Goal: Task Accomplishment & Management: Manage account settings

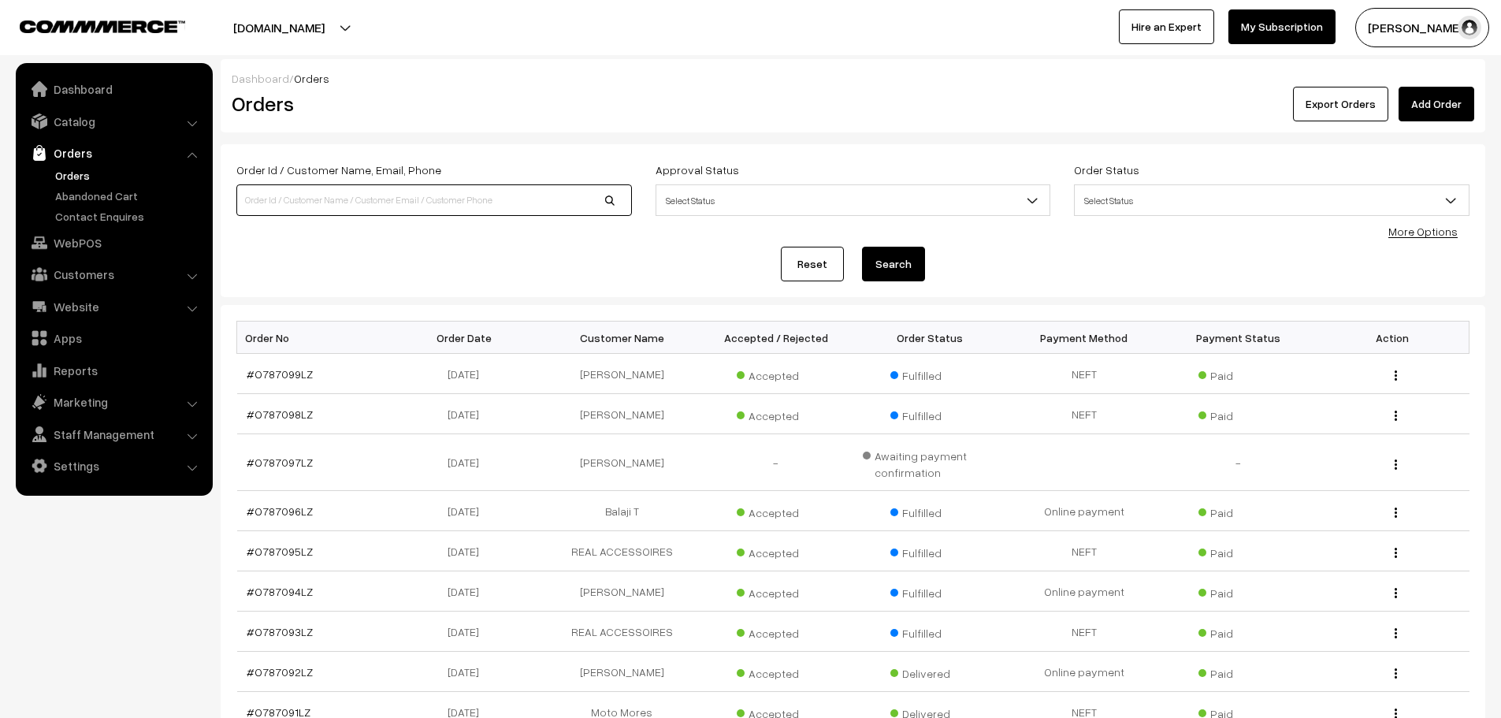
click at [470, 210] on input at bounding box center [434, 200] width 396 height 32
click at [898, 270] on button "Search" at bounding box center [893, 264] width 63 height 35
click at [742, 196] on span "Select Status" at bounding box center [853, 201] width 394 height 28
click at [451, 203] on input at bounding box center [434, 200] width 396 height 32
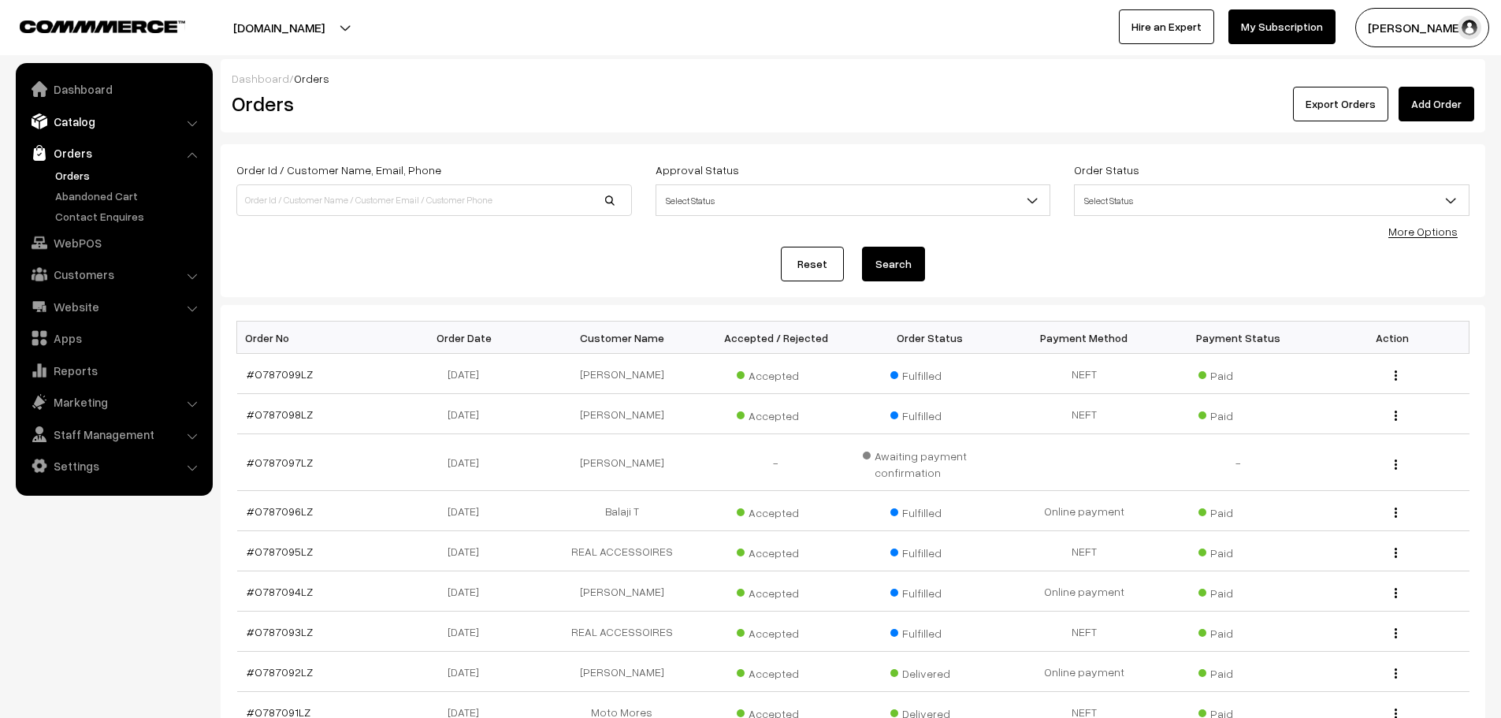
click at [64, 122] on link "Catalog" at bounding box center [114, 121] width 188 height 28
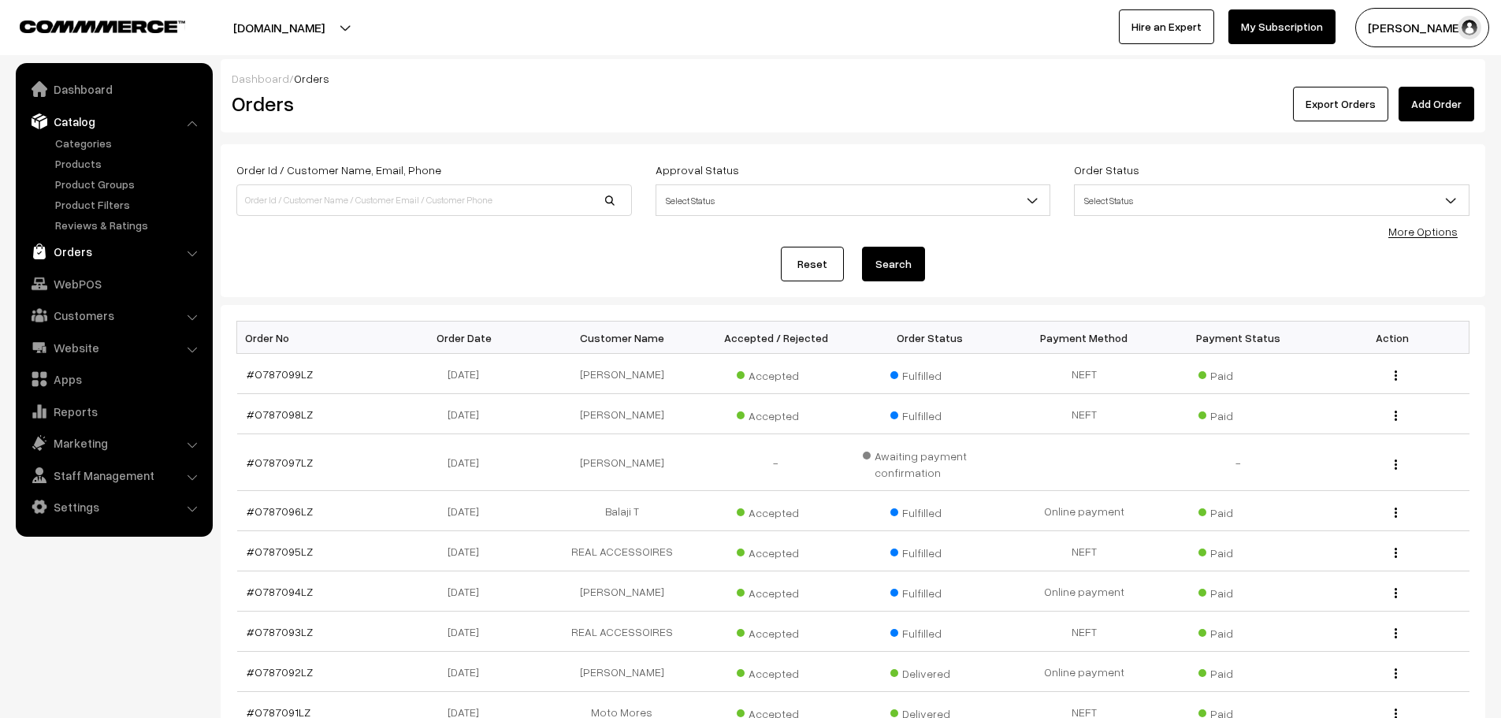
click at [62, 249] on link "Orders" at bounding box center [114, 251] width 188 height 28
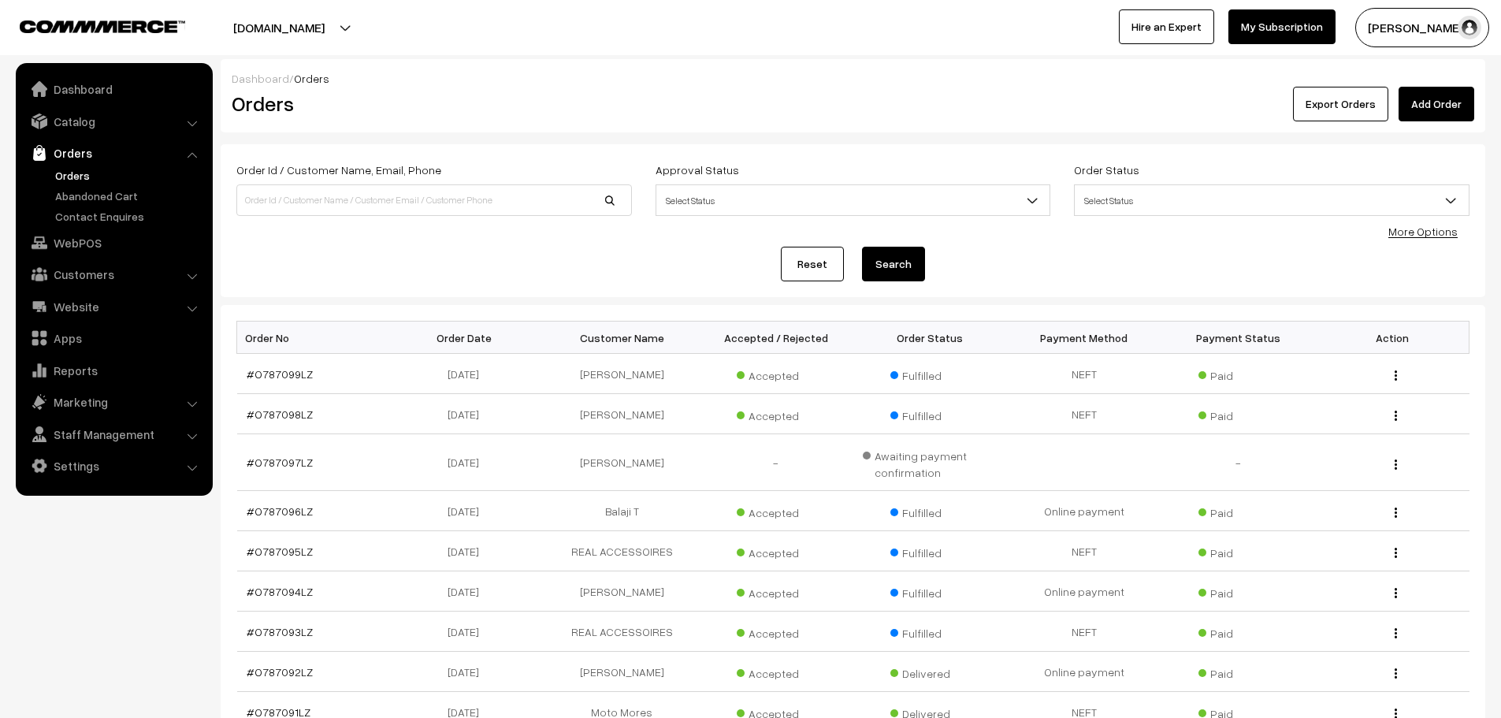
click at [78, 177] on link "Orders" at bounding box center [129, 175] width 156 height 17
drag, startPoint x: 0, startPoint y: 0, endPoint x: 377, endPoint y: 191, distance: 422.5
click at [377, 191] on input at bounding box center [434, 200] width 396 height 32
type input "motodrift"
click at [862, 247] on button "Search" at bounding box center [893, 264] width 63 height 35
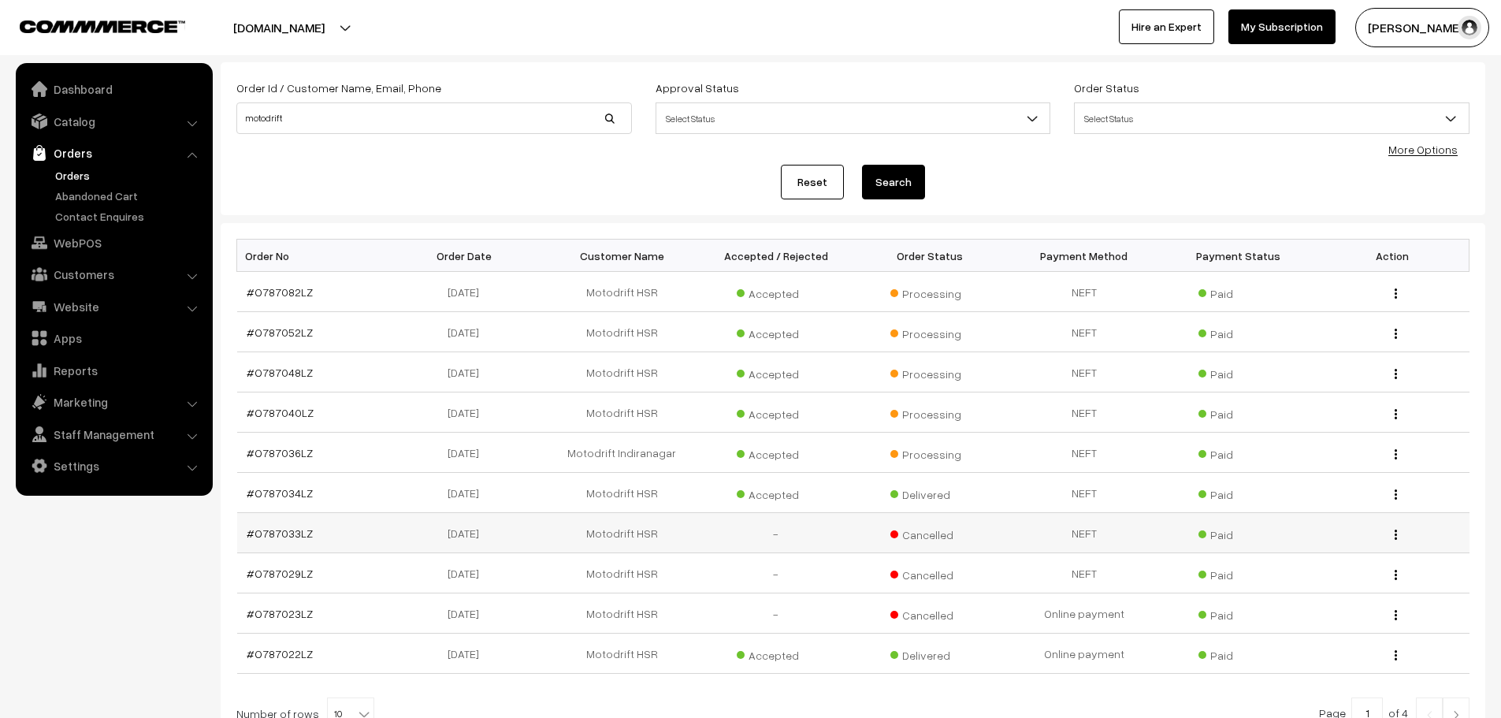
scroll to position [78, 0]
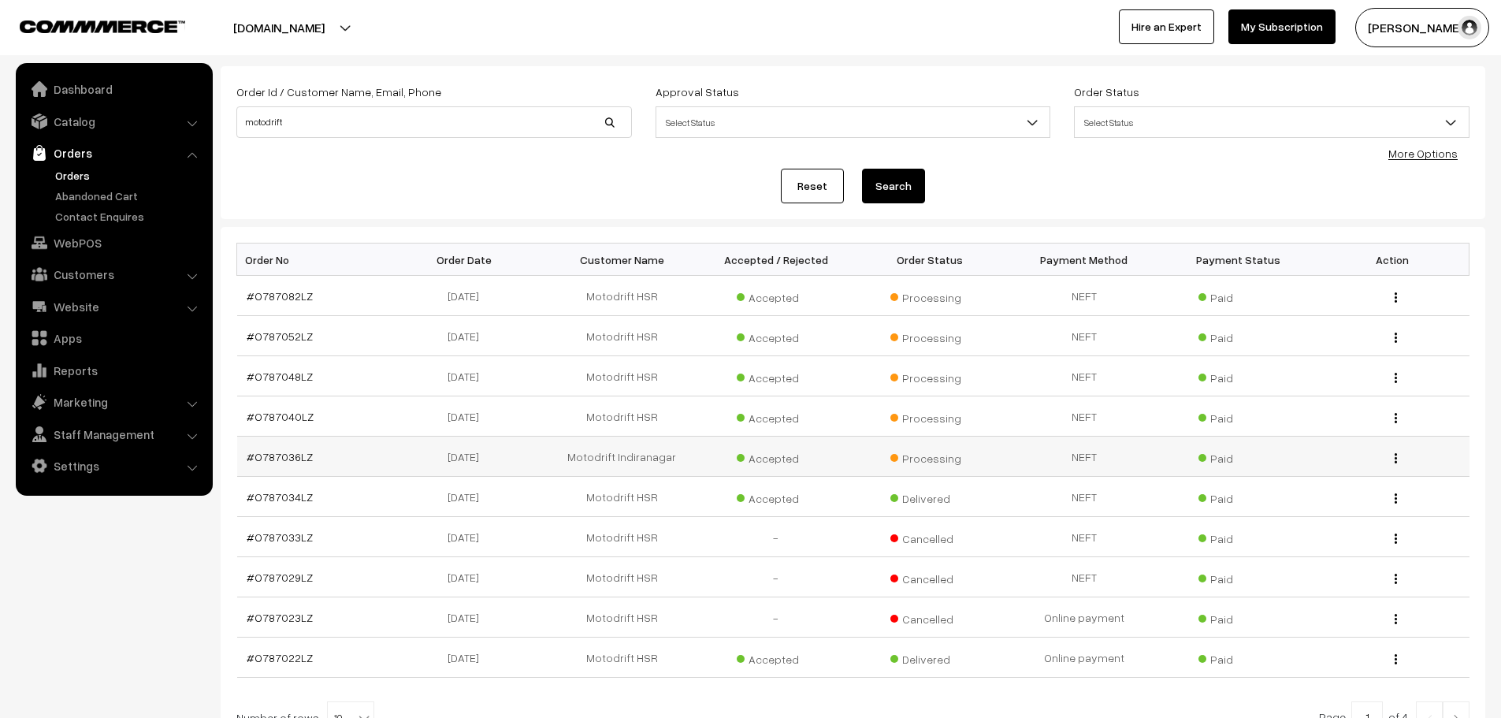
drag, startPoint x: 675, startPoint y: 449, endPoint x: 542, endPoint y: 457, distance: 133.4
click at [542, 457] on tr "#O787036LZ 13-07-2025 Motodrift Indiranagar Accepted Processing Paid View" at bounding box center [853, 457] width 1232 height 40
copy tr "Motodrift Indiranagar"
drag, startPoint x: 289, startPoint y: 127, endPoint x: 194, endPoint y: 109, distance: 97.1
click at [194, 109] on body "Thank you for showing interest. Our team will call you shortly. Close lbcmoto.c…" at bounding box center [750, 398] width 1501 height 953
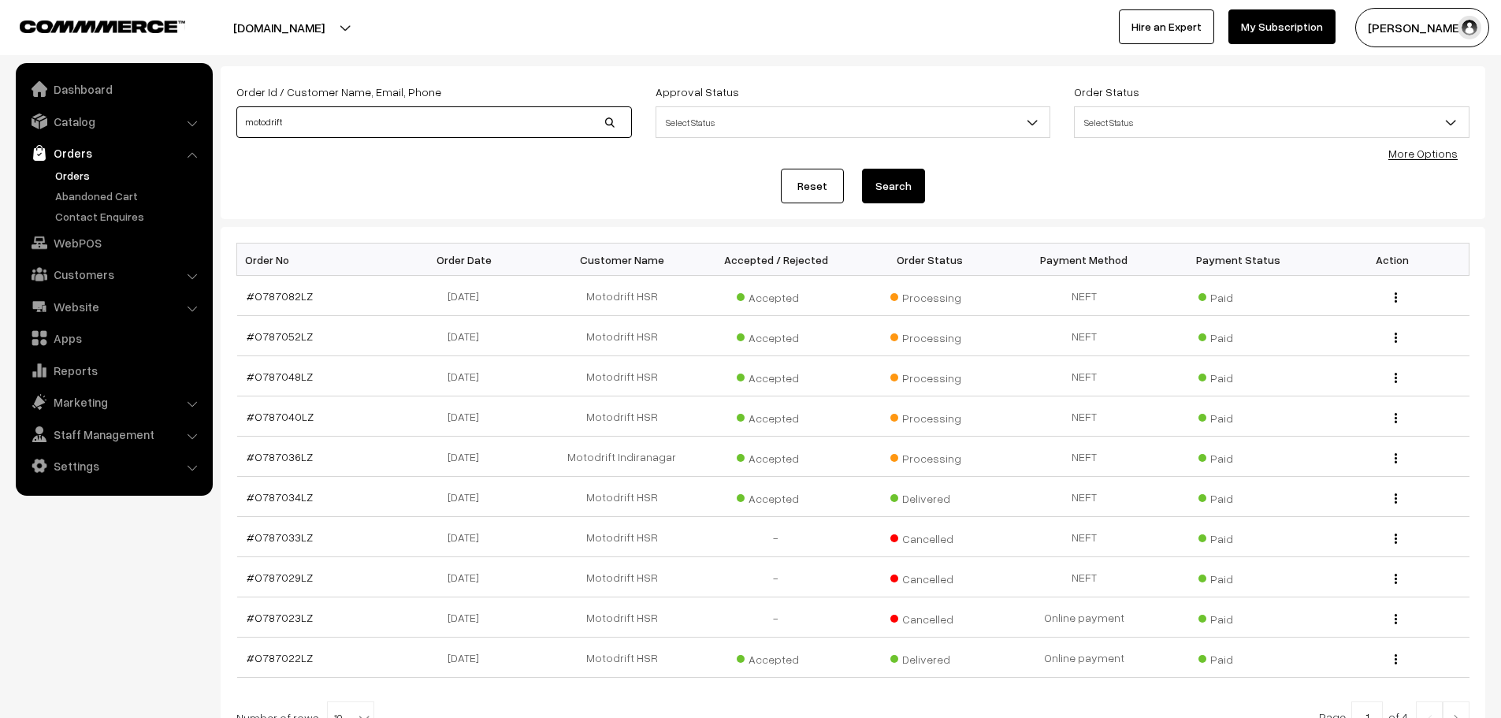
paste input "Motodrift Indiranagar"
type input "Motodrift Indiranagar"
click at [862, 169] on button "Search" at bounding box center [893, 186] width 63 height 35
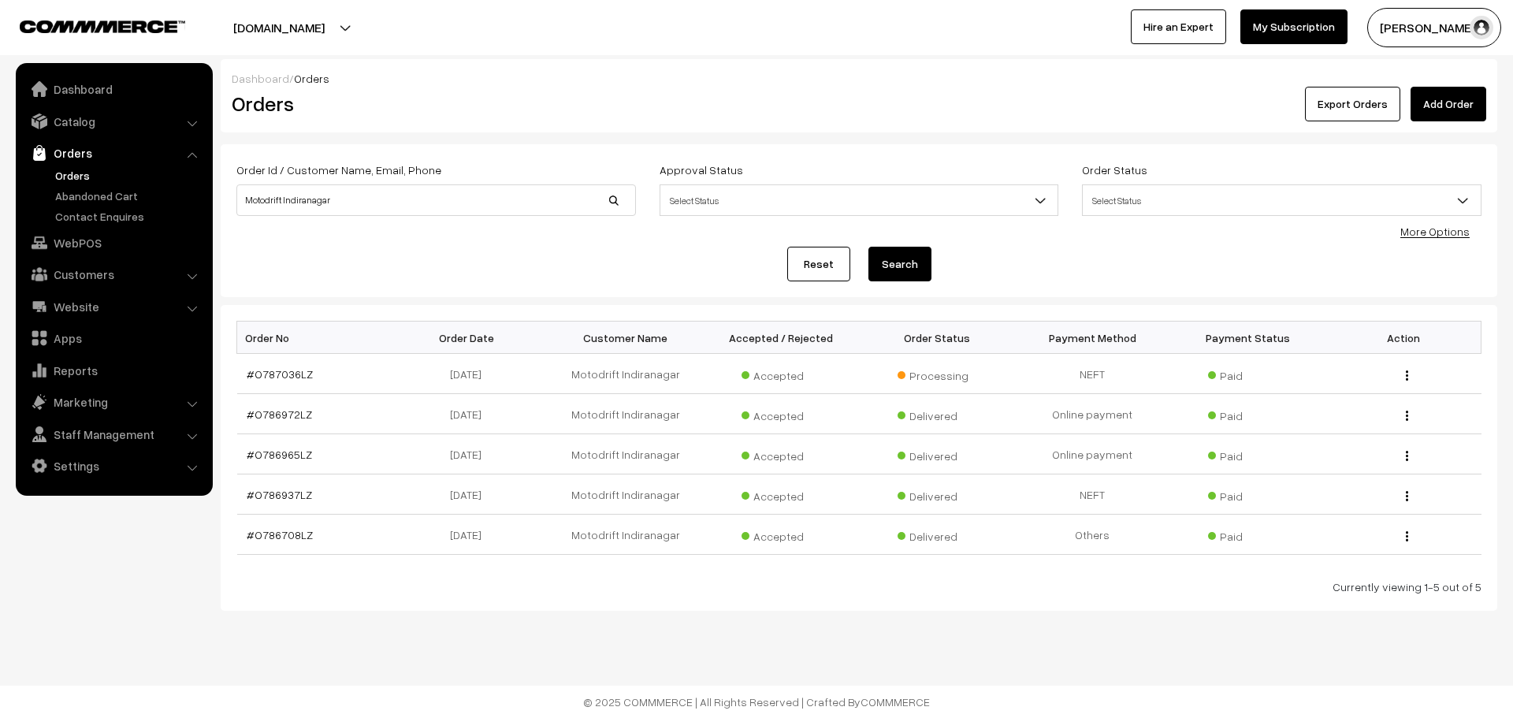
click at [1431, 233] on link "More Options" at bounding box center [1434, 231] width 69 height 13
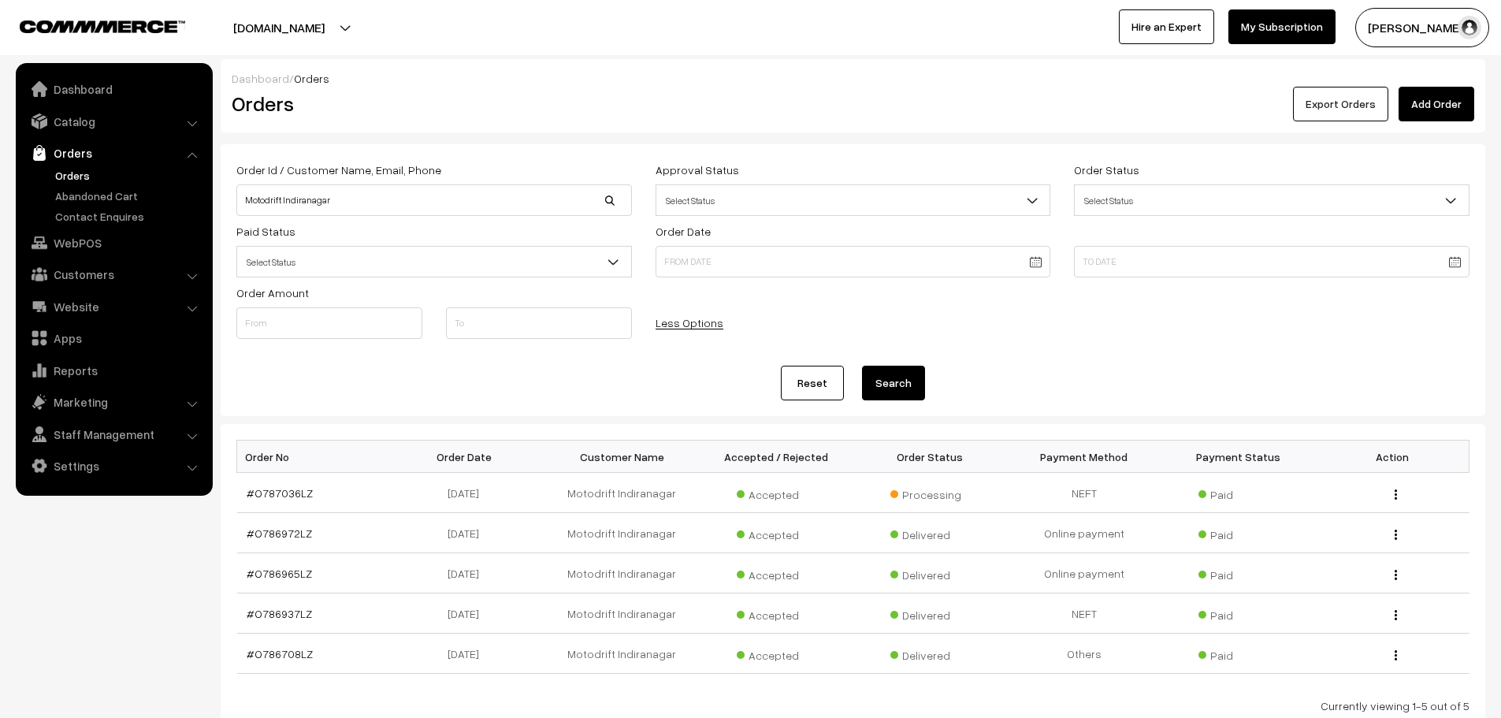
click at [1345, 102] on button "Export Orders" at bounding box center [1340, 104] width 95 height 35
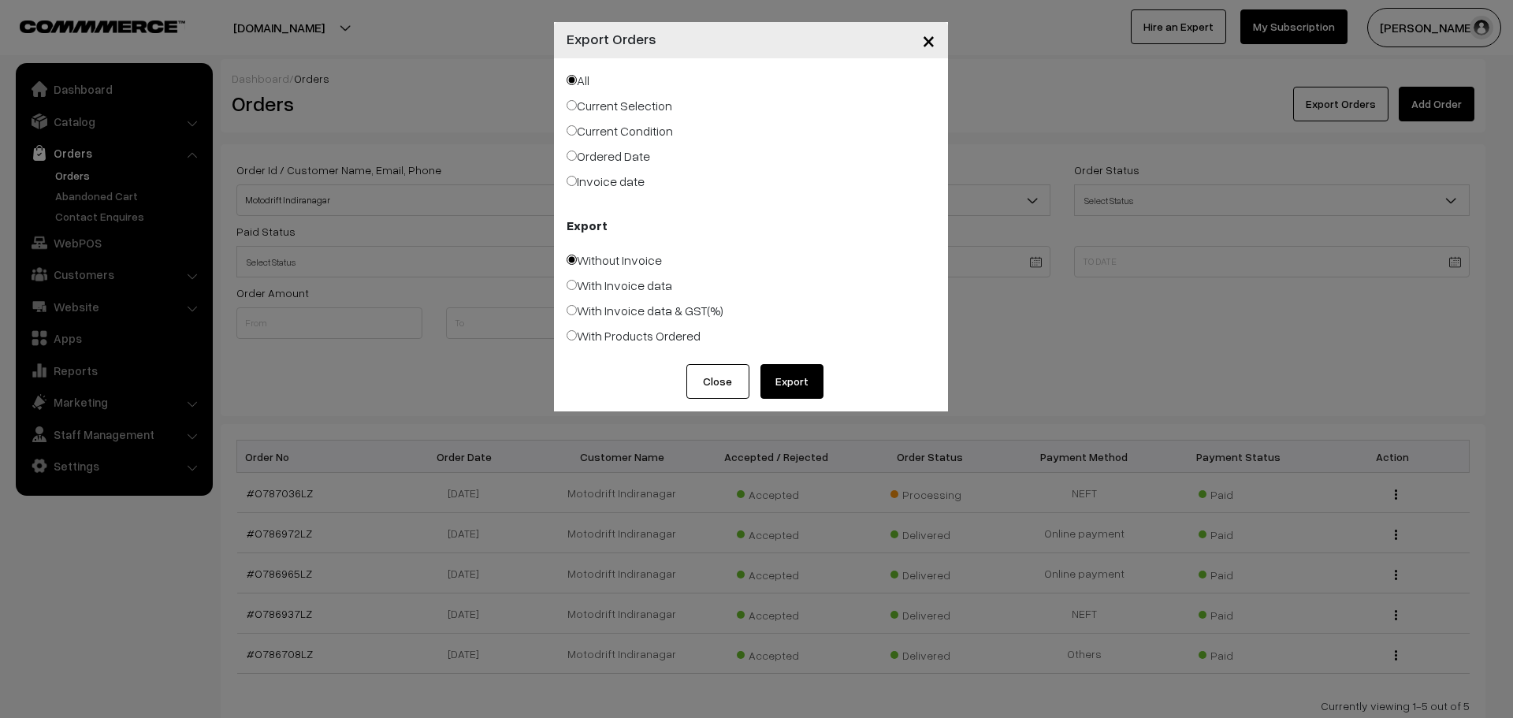
click at [645, 125] on label "Current Condition" at bounding box center [620, 130] width 106 height 19
click at [577, 125] on input "Current Condition" at bounding box center [572, 130] width 10 height 10
radio input "true"
click at [802, 375] on button "Export" at bounding box center [791, 381] width 63 height 35
click at [929, 42] on span "×" at bounding box center [928, 39] width 13 height 29
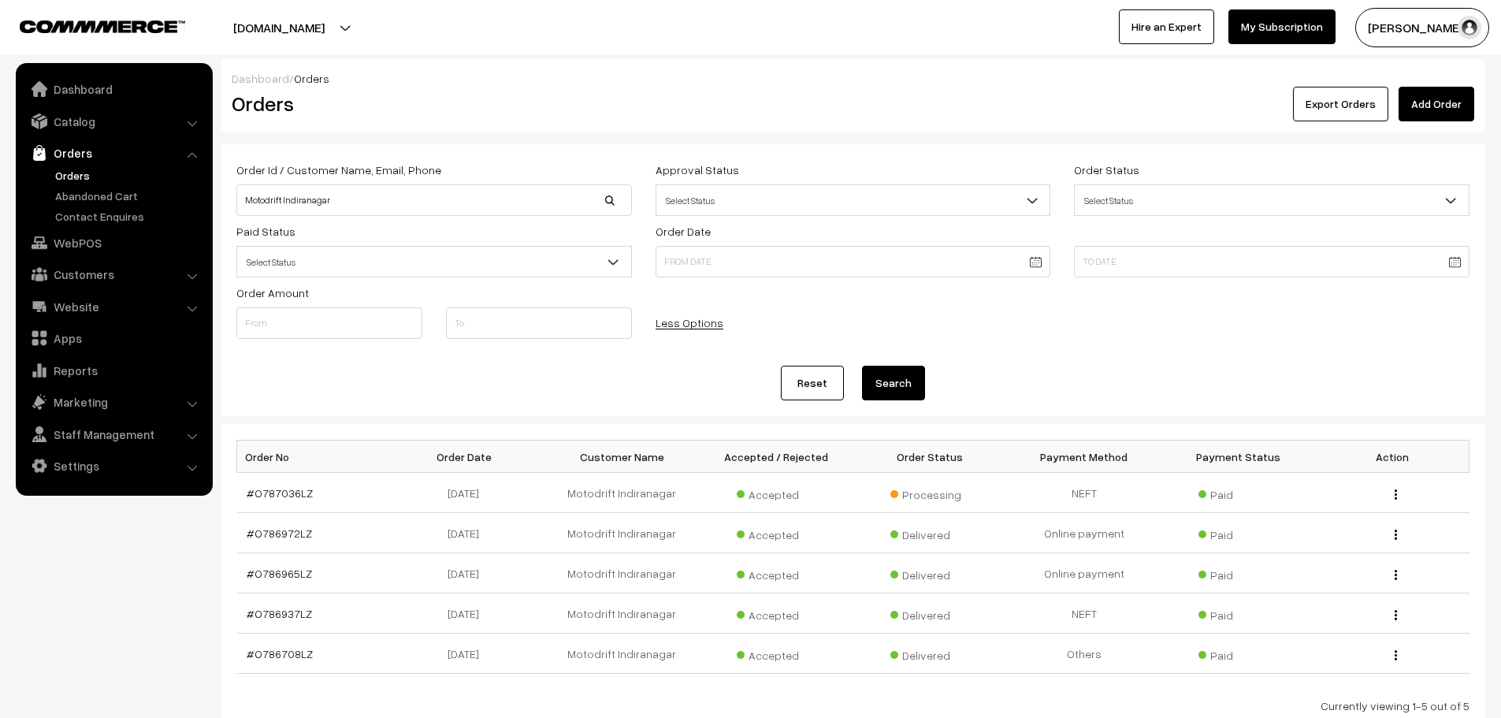
click at [68, 168] on link "Orders" at bounding box center [129, 175] width 156 height 17
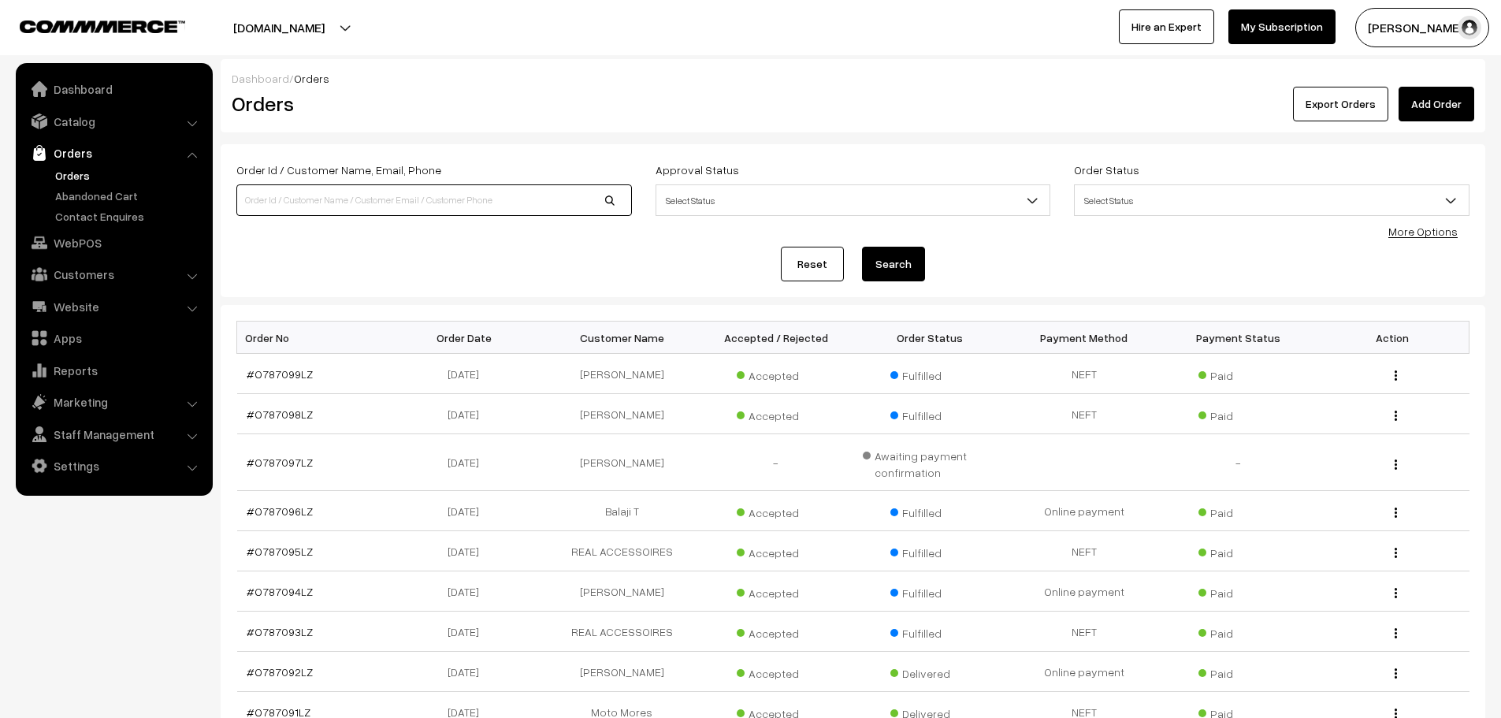
click at [320, 208] on input at bounding box center [434, 200] width 396 height 32
paste input "O786972LZ"
type input "O786972LZ"
click at [862, 247] on button "Search" at bounding box center [893, 264] width 63 height 35
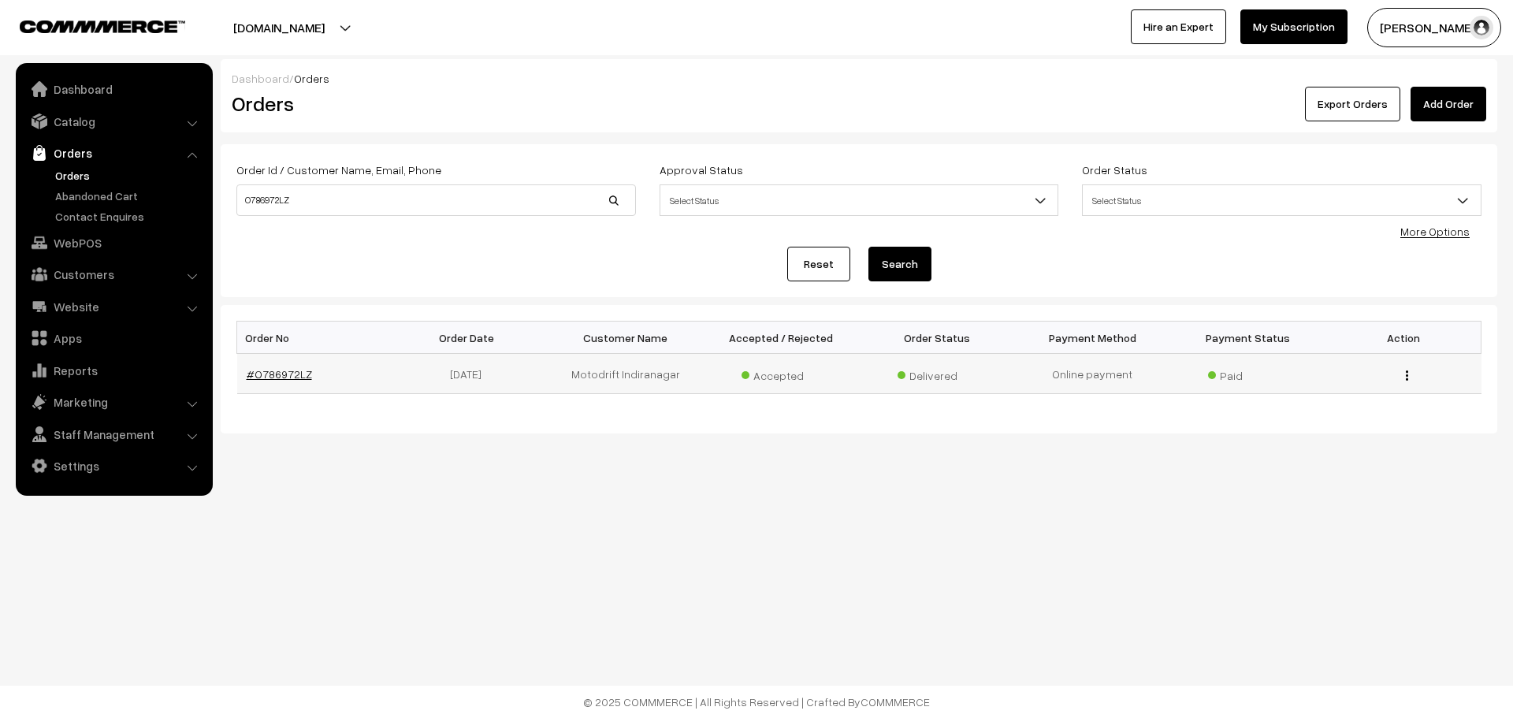
click at [286, 377] on link "#O786972LZ" at bounding box center [279, 373] width 65 height 13
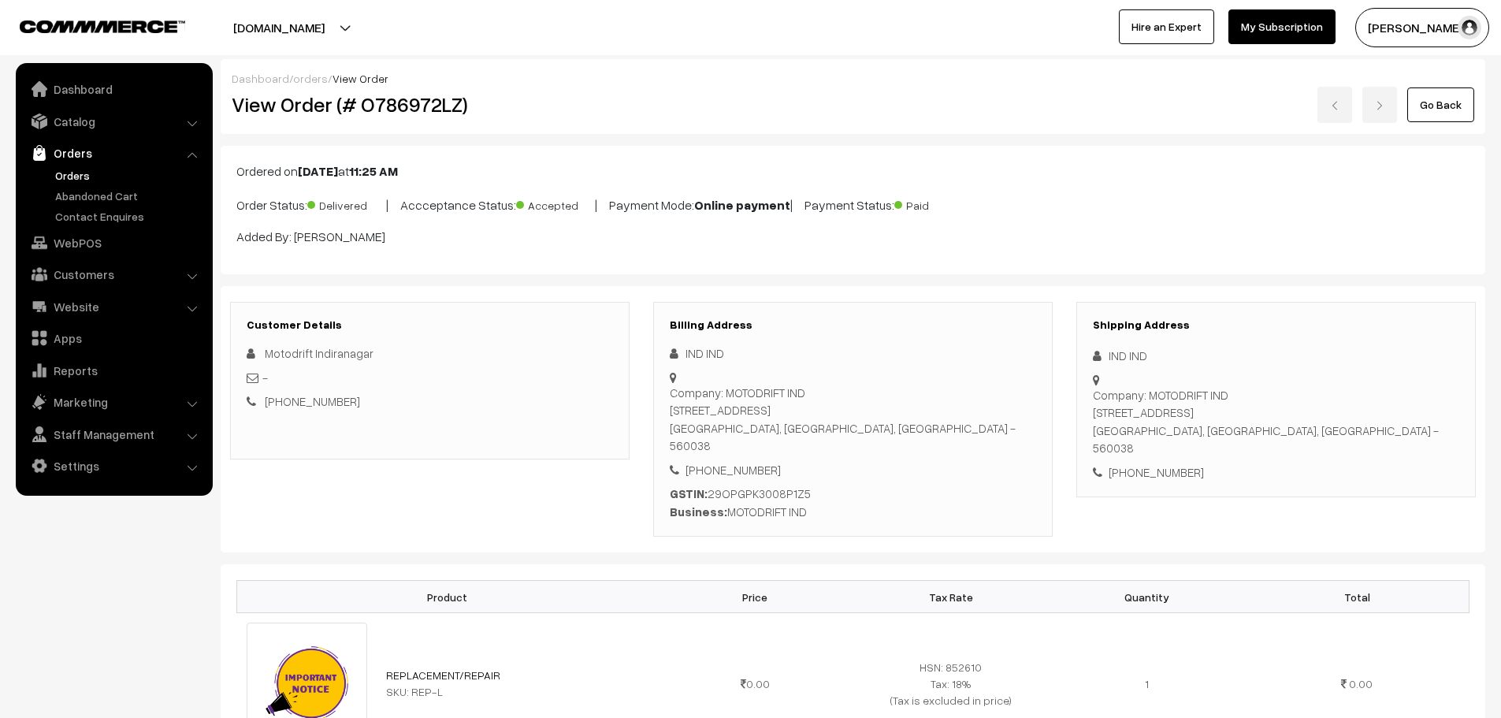
click at [76, 169] on link "Orders" at bounding box center [129, 175] width 156 height 17
